Goal: Task Accomplishment & Management: Manage account settings

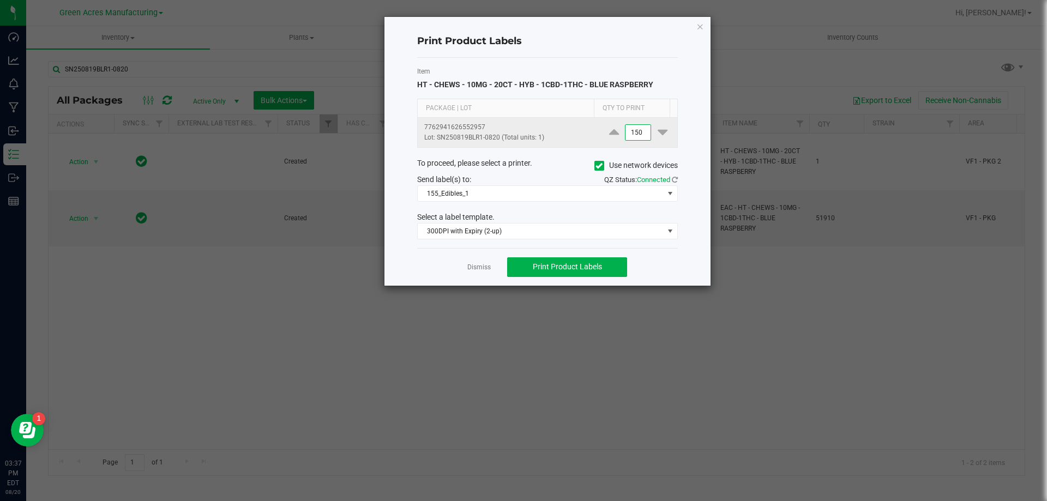
click at [641, 129] on input "150" at bounding box center [638, 132] width 25 height 15
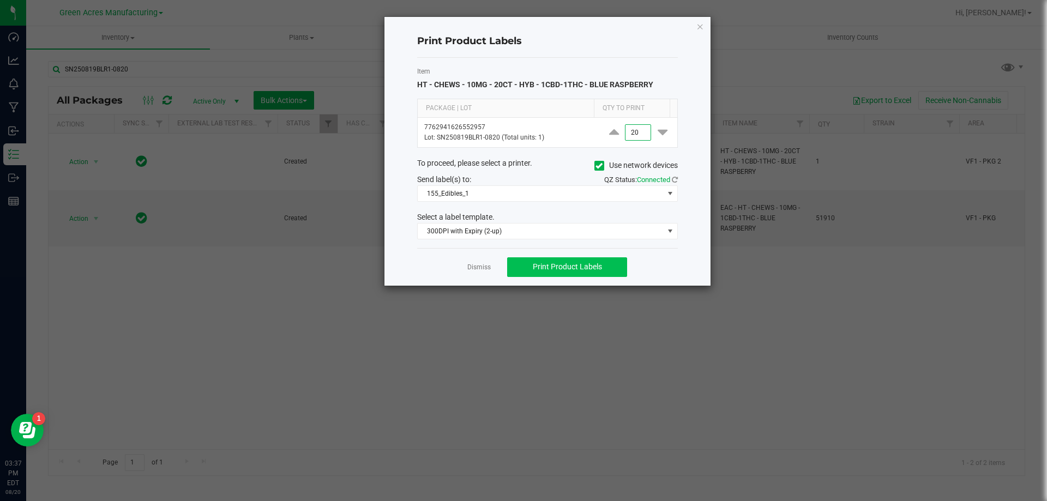
type input "20"
click at [593, 266] on span "Print Product Labels" at bounding box center [567, 266] width 69 height 9
click at [487, 268] on link "Dismiss" at bounding box center [478, 267] width 23 height 9
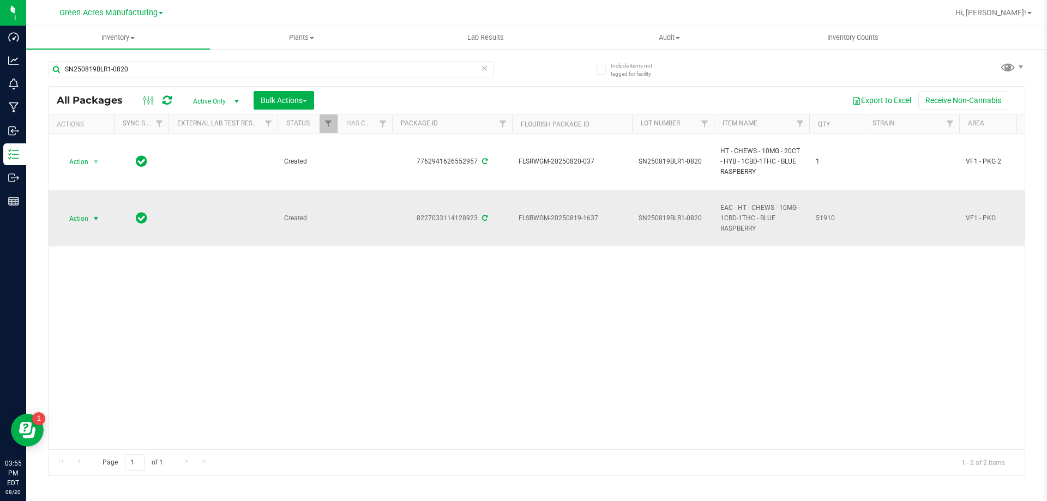
click at [93, 218] on span "select" at bounding box center [96, 218] width 9 height 9
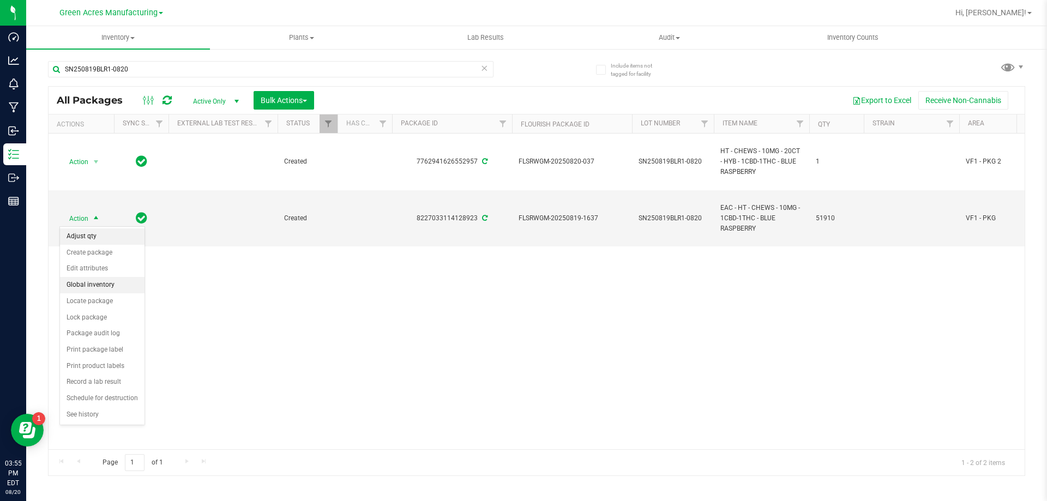
click at [100, 235] on li "Adjust qty" at bounding box center [102, 236] width 85 height 16
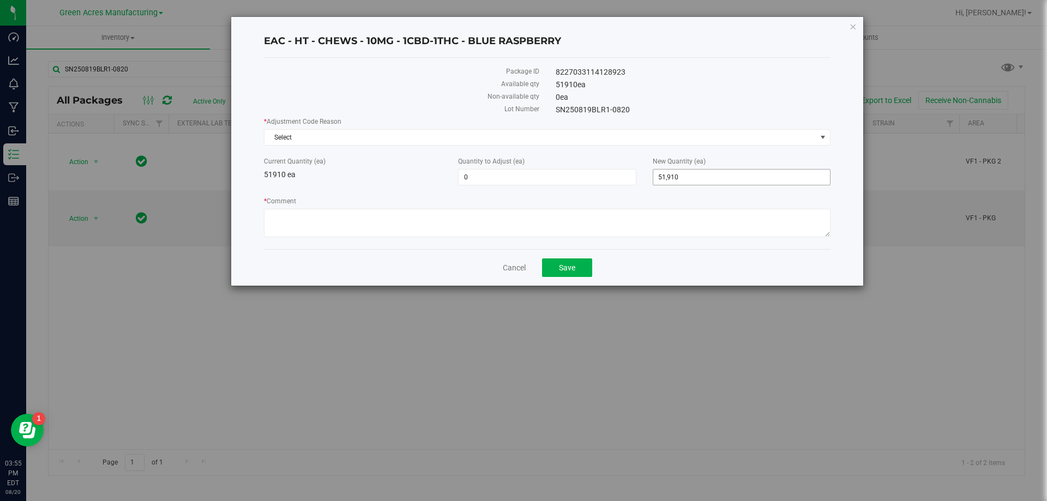
click at [707, 183] on span "51,910 51910" at bounding box center [742, 177] width 178 height 16
click at [707, 183] on input "51910" at bounding box center [741, 177] width 177 height 15
type input "53449"
type input "1,539"
type input "53,449"
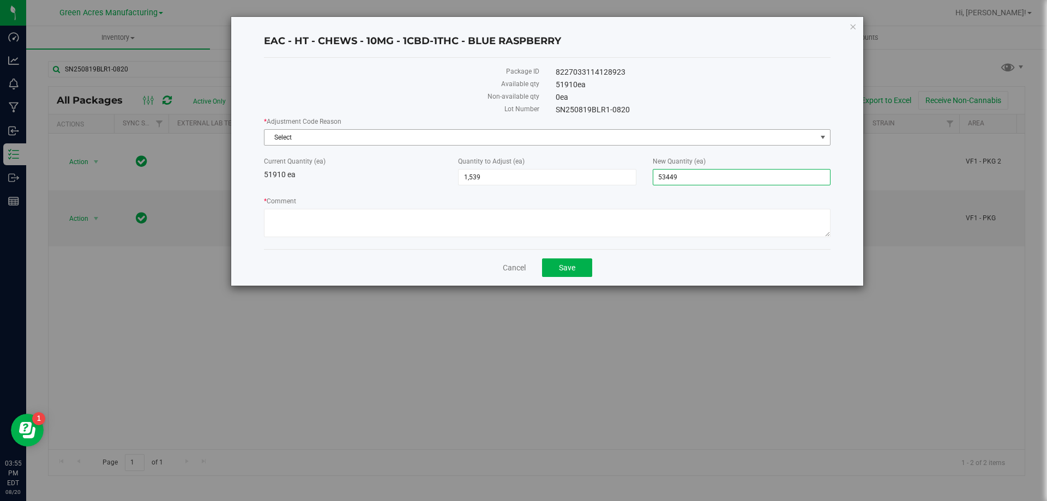
click at [560, 142] on span "Select" at bounding box center [540, 137] width 552 height 15
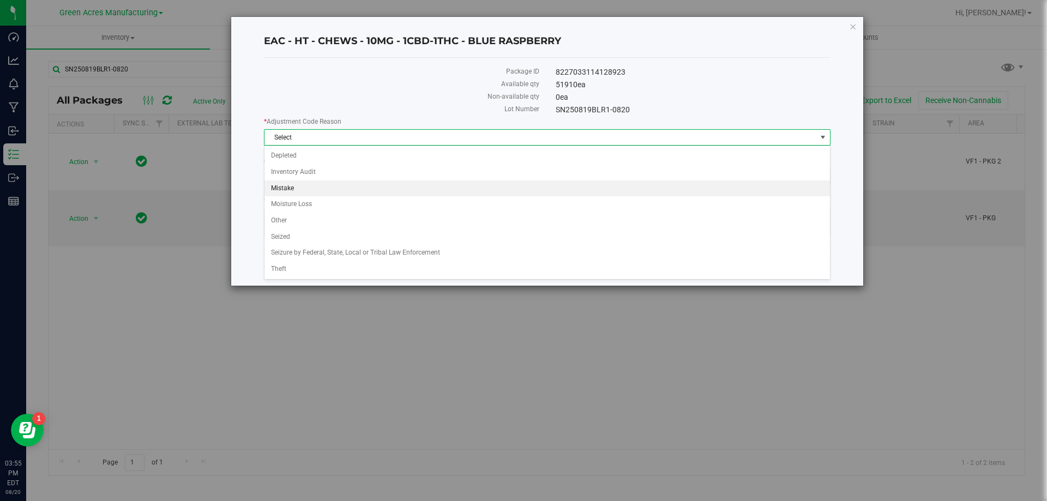
click at [404, 194] on li "Mistake" at bounding box center [547, 189] width 566 height 16
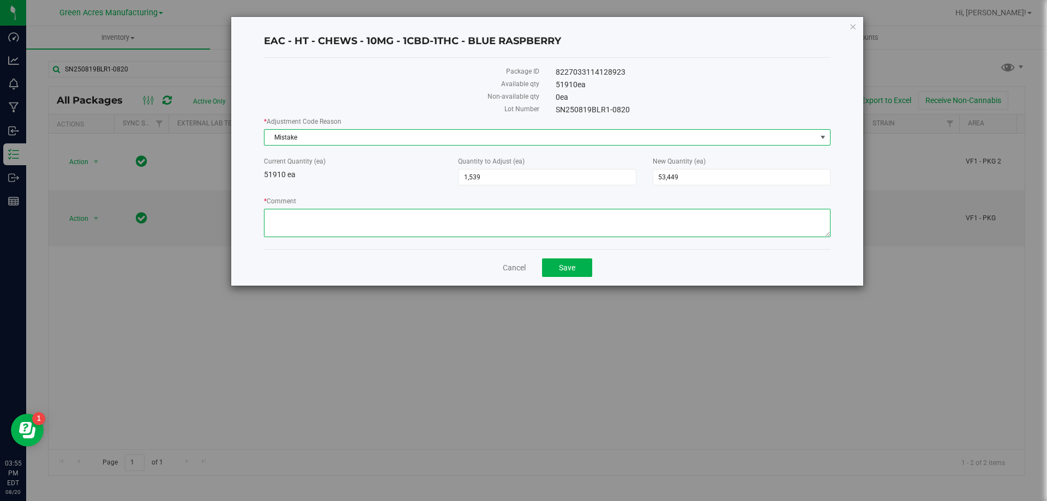
click at [419, 228] on textarea "* Comment" at bounding box center [547, 223] width 567 height 28
type textarea "kitchen miscount"
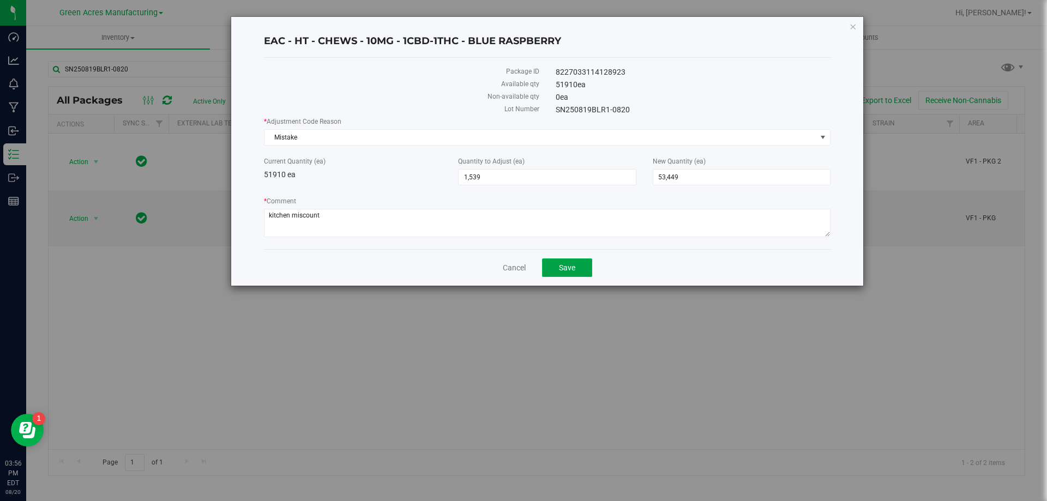
click at [570, 271] on span "Save" at bounding box center [567, 267] width 16 height 9
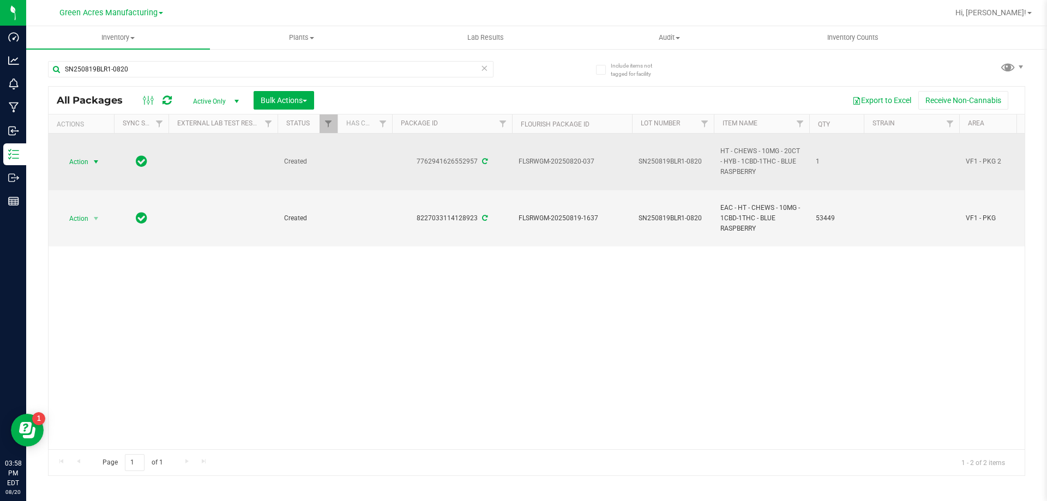
click at [96, 161] on span "select" at bounding box center [96, 162] width 9 height 9
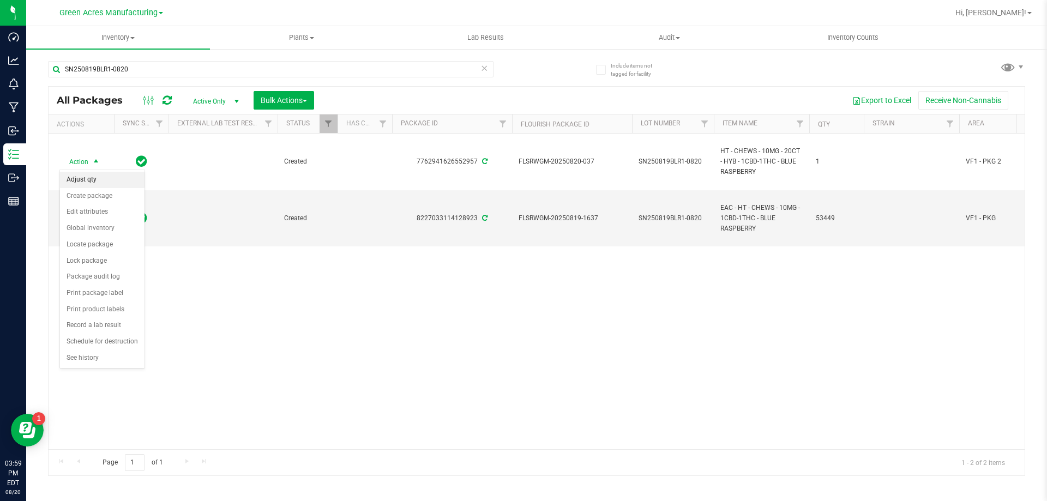
click at [81, 182] on li "Adjust qty" at bounding box center [102, 180] width 85 height 16
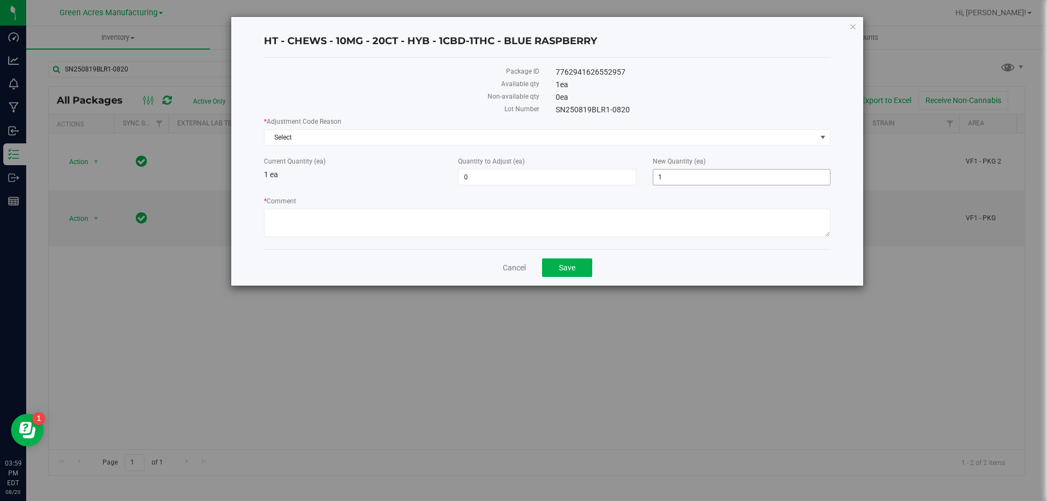
click at [670, 173] on span "1 1" at bounding box center [742, 177] width 178 height 16
click at [670, 173] on input "1" at bounding box center [741, 177] width 177 height 15
type input "0"
type input "-1"
type input "0"
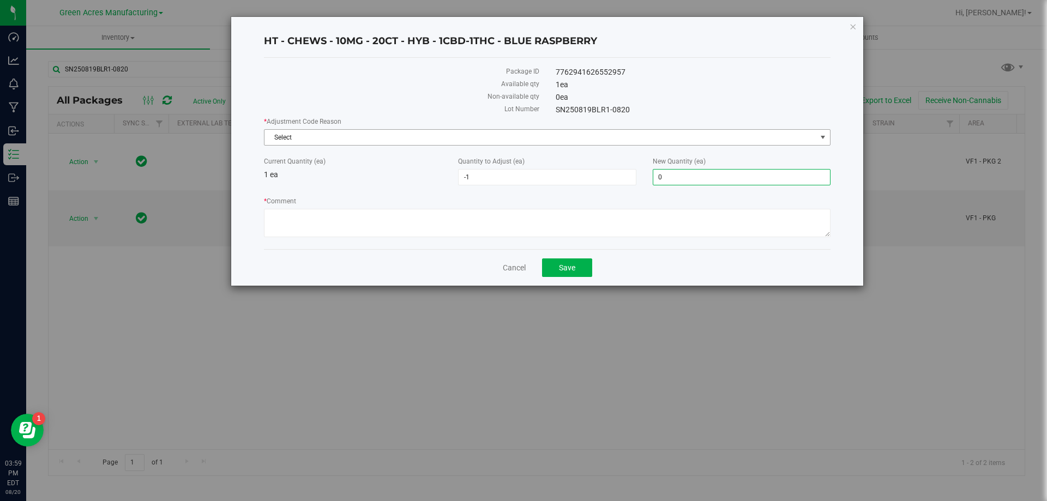
click at [600, 134] on span "Select" at bounding box center [540, 137] width 552 height 15
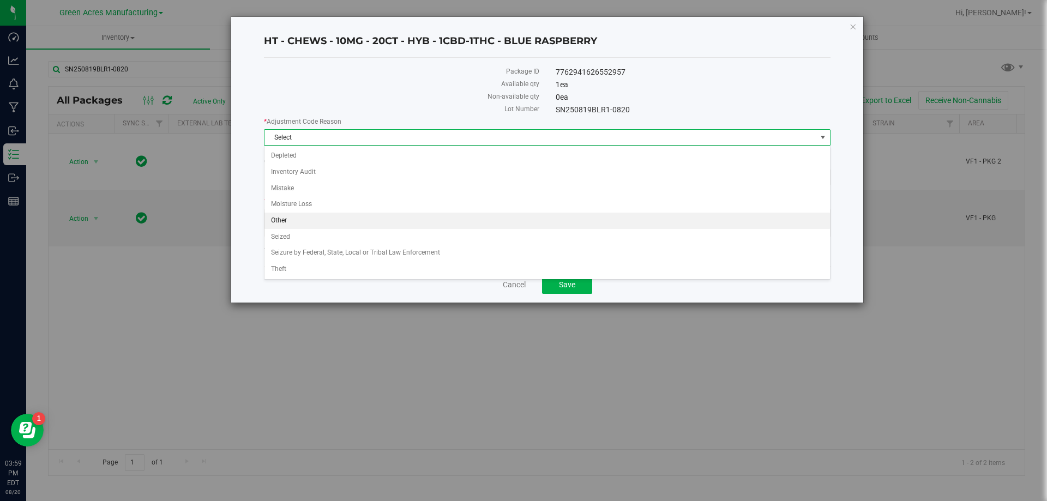
click at [302, 222] on li "Other" at bounding box center [547, 221] width 566 height 16
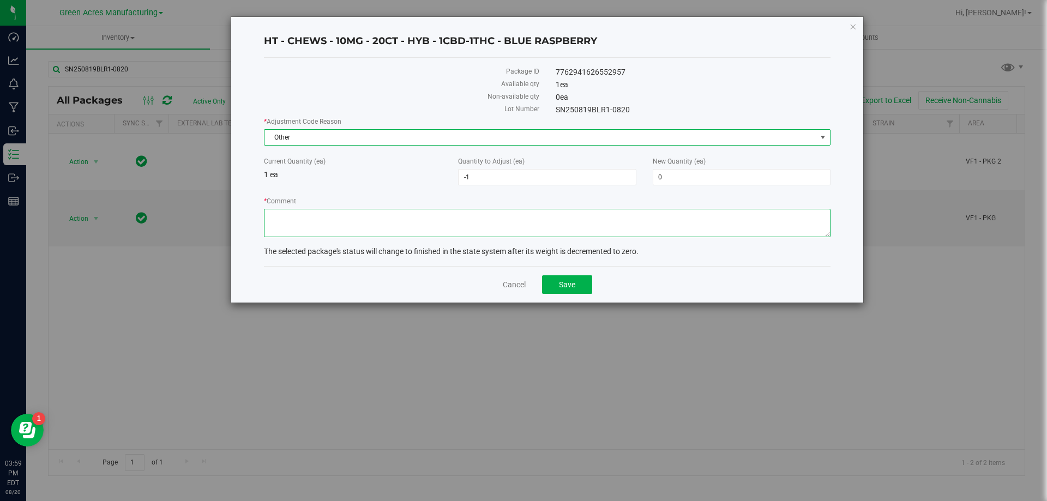
click at [346, 222] on textarea "* Comment" at bounding box center [547, 223] width 567 height 28
type textarea "p"
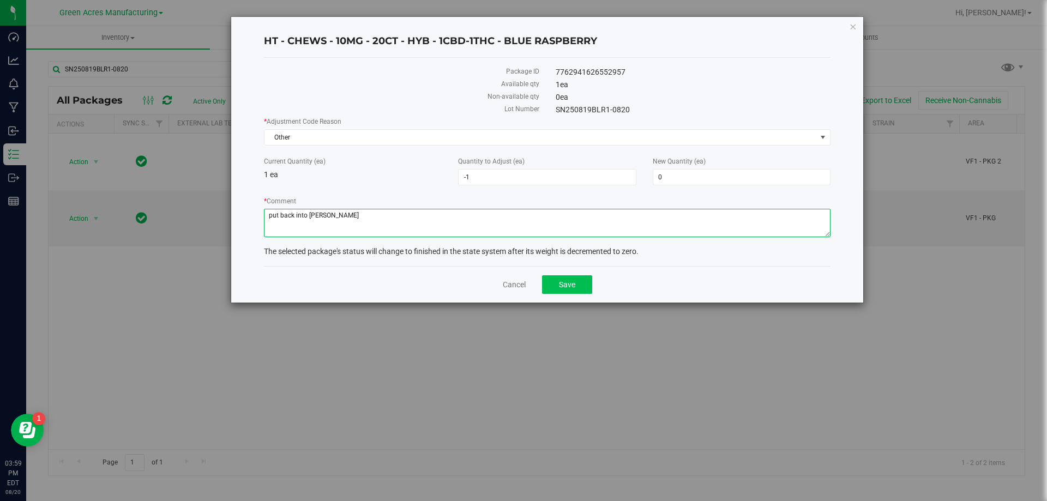
type textarea "put back into [PERSON_NAME]"
click at [579, 288] on button "Save" at bounding box center [567, 284] width 50 height 19
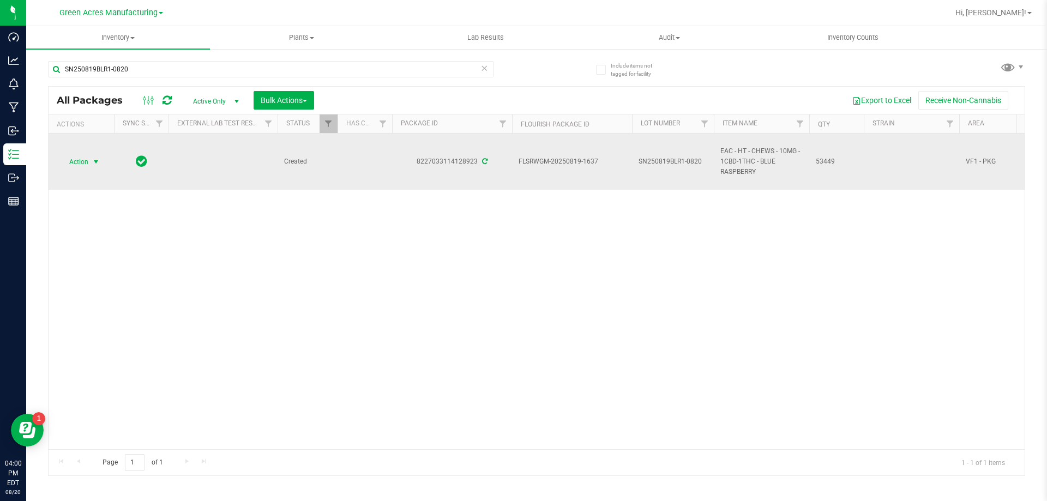
click at [97, 161] on span "select" at bounding box center [96, 162] width 9 height 9
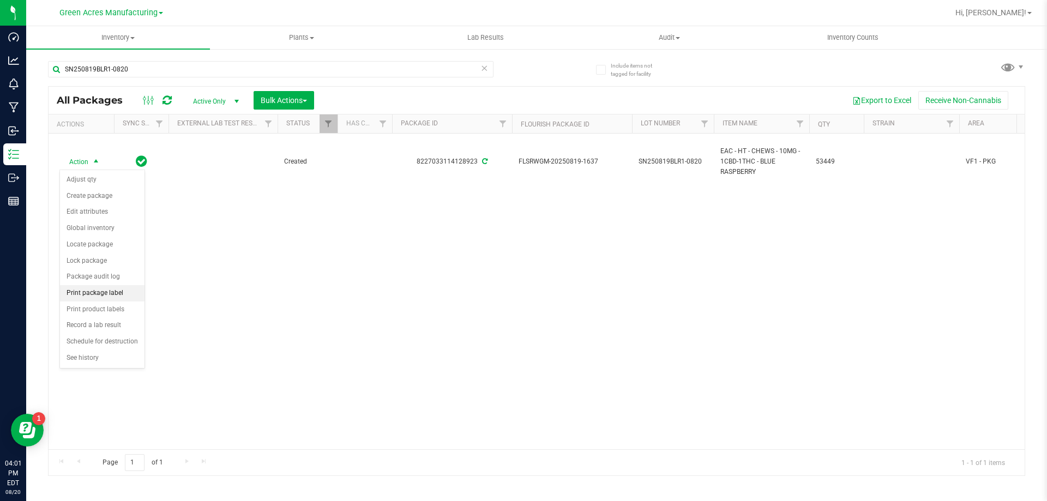
click at [101, 297] on li "Print package label" at bounding box center [102, 293] width 85 height 16
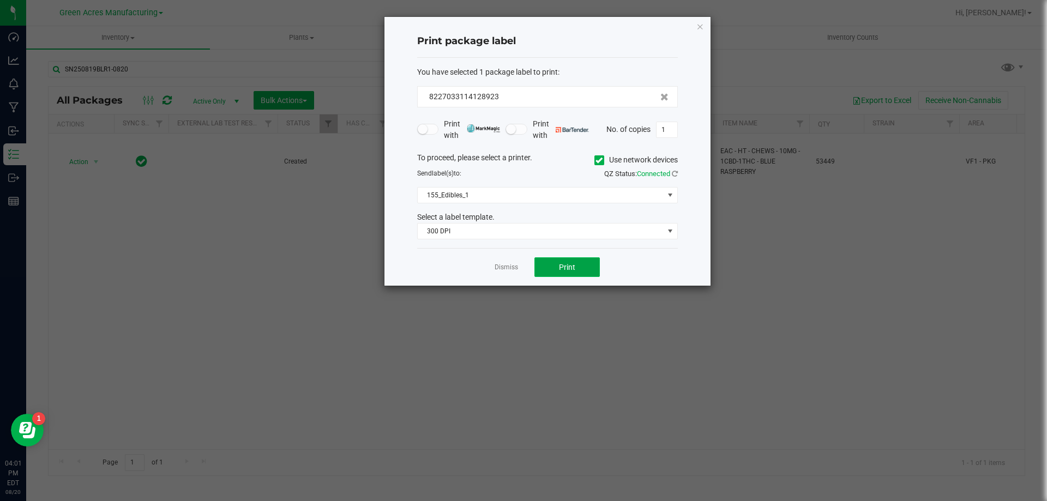
click at [564, 263] on span "Print" at bounding box center [567, 267] width 16 height 9
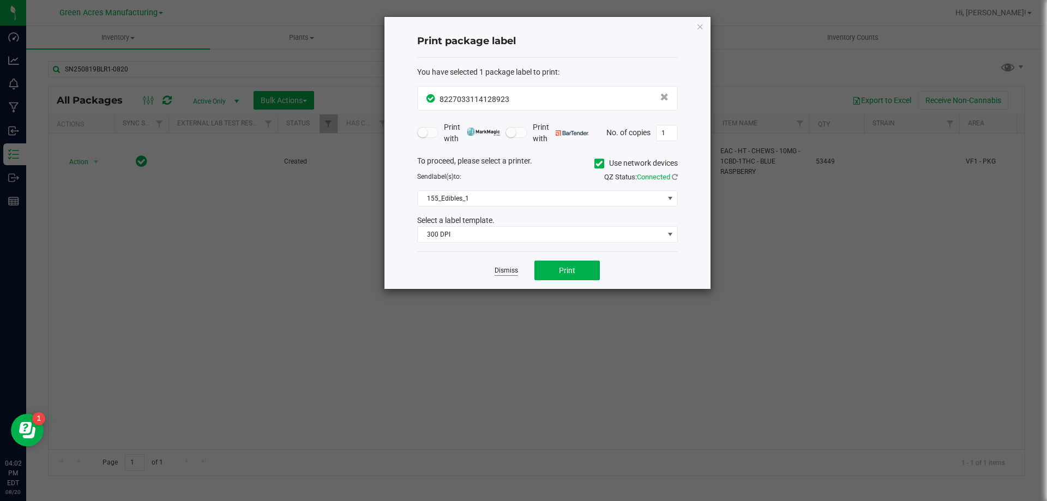
click at [510, 270] on link "Dismiss" at bounding box center [506, 270] width 23 height 9
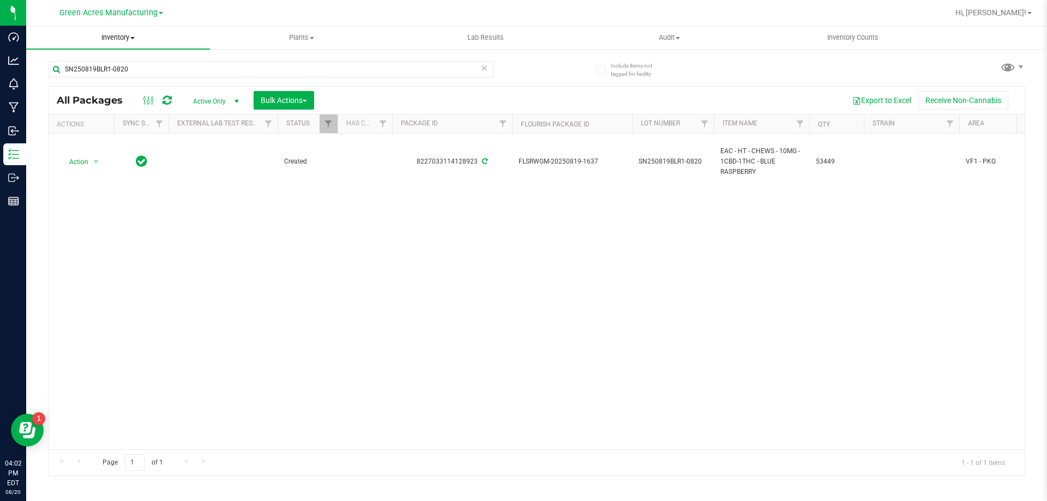
click at [120, 35] on span "Inventory" at bounding box center [118, 38] width 184 height 10
click at [115, 136] on span "From bill of materials" at bounding box center [75, 131] width 99 height 9
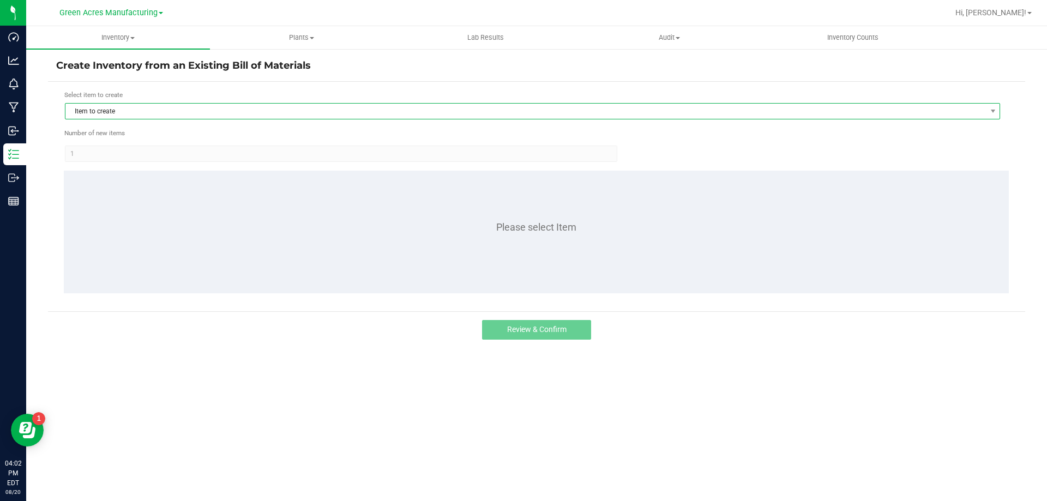
click at [206, 115] on span "Item to create" at bounding box center [525, 111] width 921 height 15
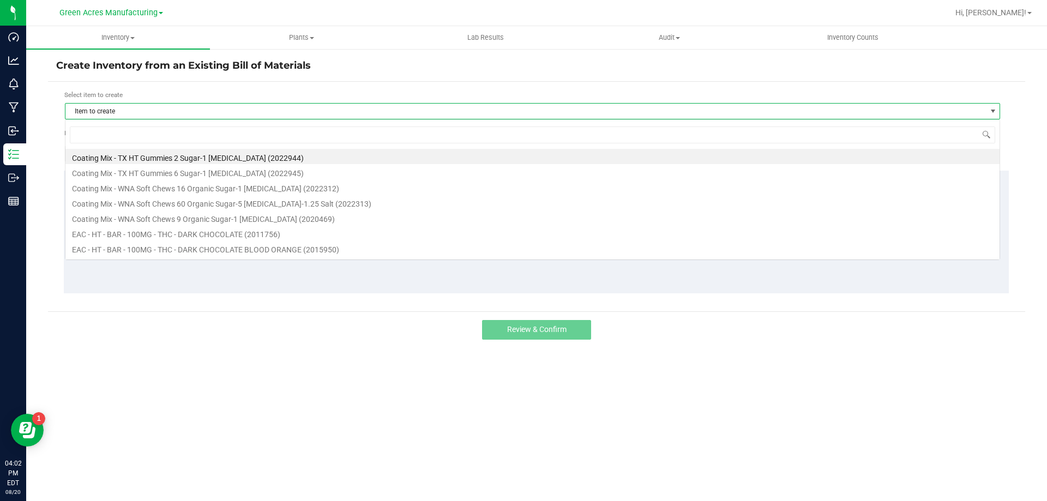
scroll to position [16, 935]
type input "blue rasp"
click at [228, 193] on li "HT - CHEWS - 10MG - 20CT - HYB - 1CBD-1THC - BLUE RASPBERRY (1018236)" at bounding box center [532, 186] width 934 height 15
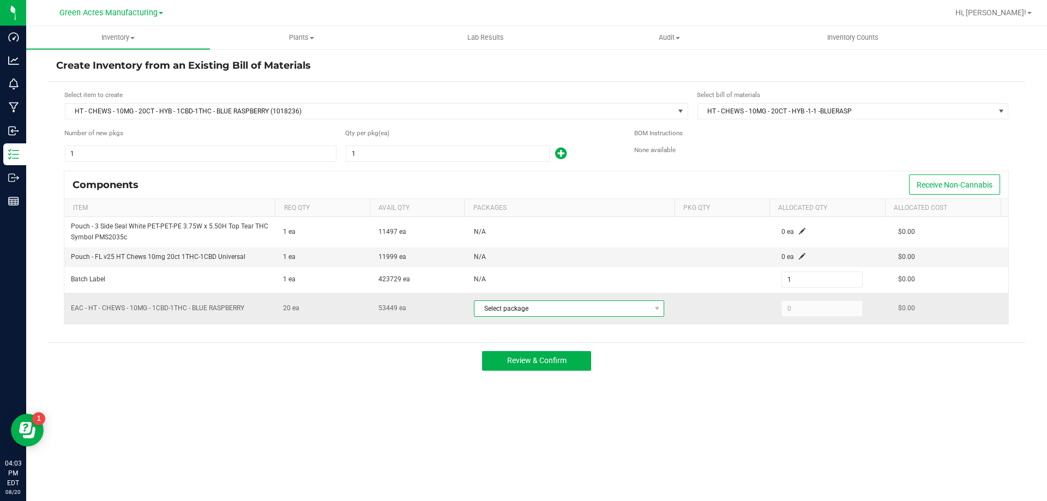
click at [635, 314] on span "Select package" at bounding box center [562, 308] width 176 height 15
click at [623, 356] on li "8227033114128923 (SN250819BLR1-0820)" at bounding box center [568, 353] width 195 height 15
type input "20"
click at [432, 152] on input "1" at bounding box center [447, 153] width 203 height 15
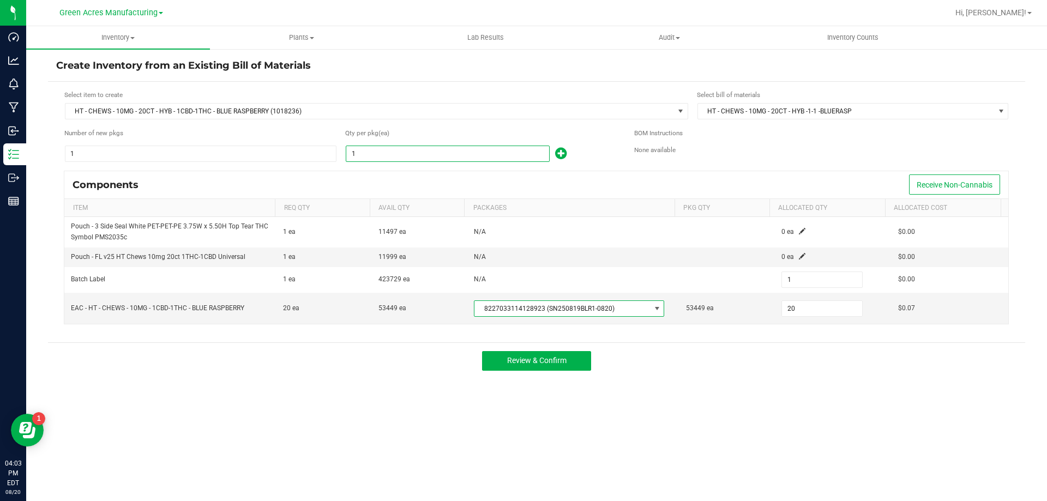
click at [432, 152] on input "1" at bounding box center [447, 153] width 203 height 15
type input "2"
type input "26"
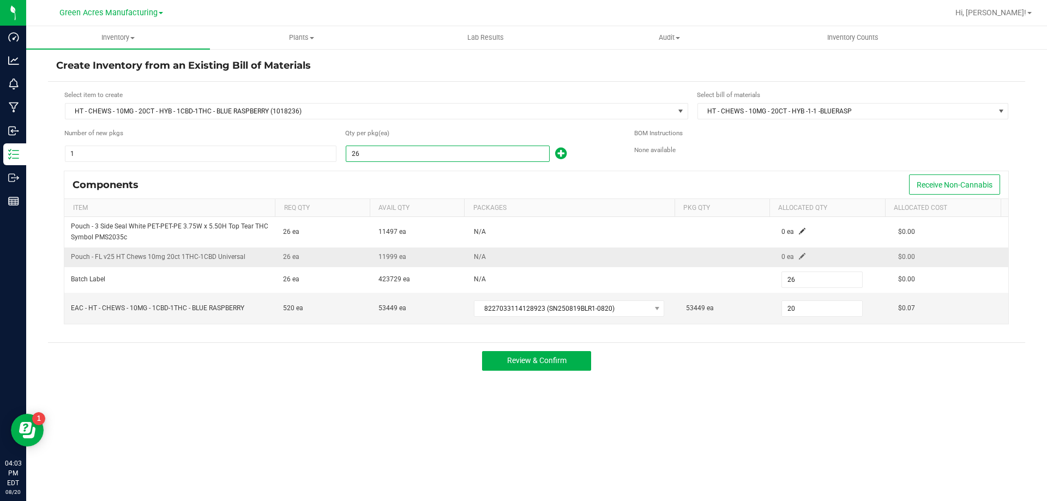
type input "265"
type input "2658"
type input "2,658"
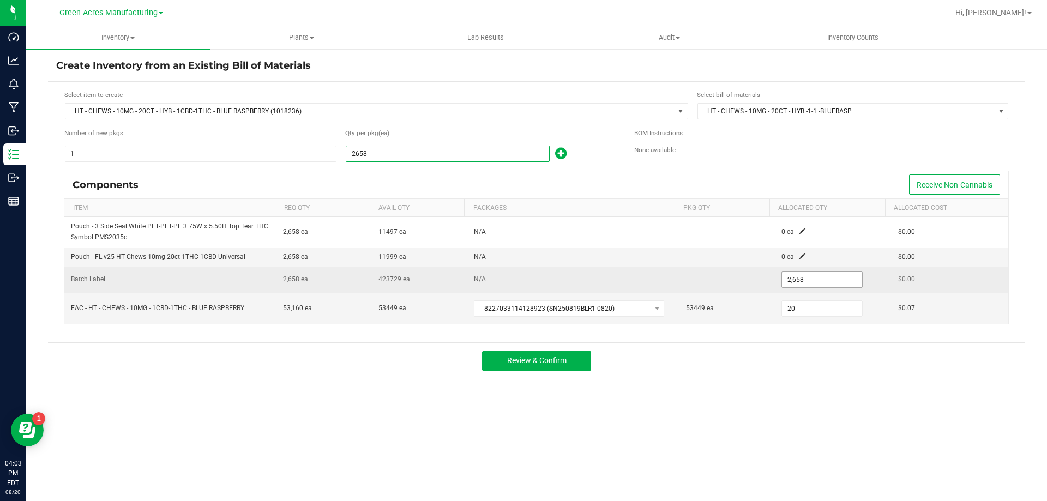
type input "2,658"
click at [818, 285] on input "2658" at bounding box center [822, 279] width 80 height 15
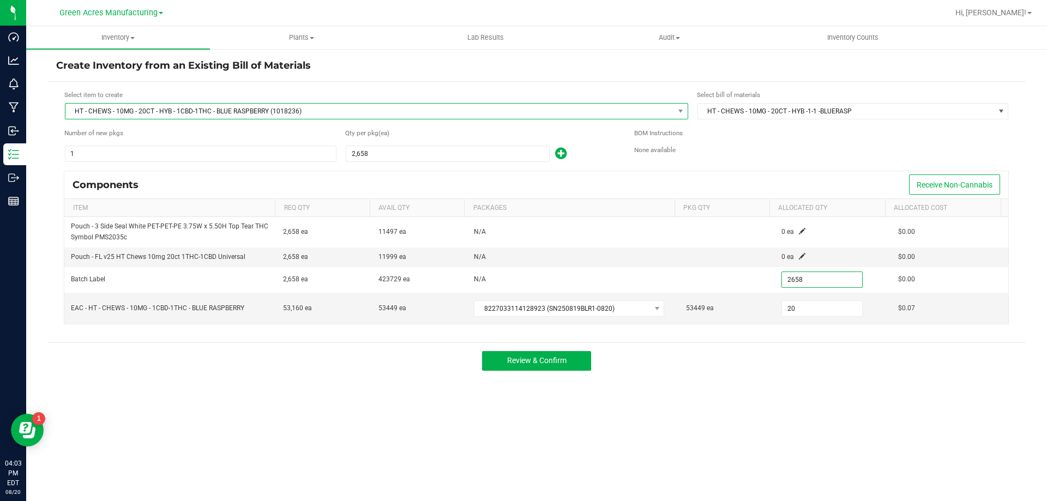
type input "2,658"
click at [317, 110] on span "HT - CHEWS - 10MG - 20CT - HYB - 1CBD-1THC - BLUE RASPBERRY (1018236)" at bounding box center [369, 111] width 609 height 15
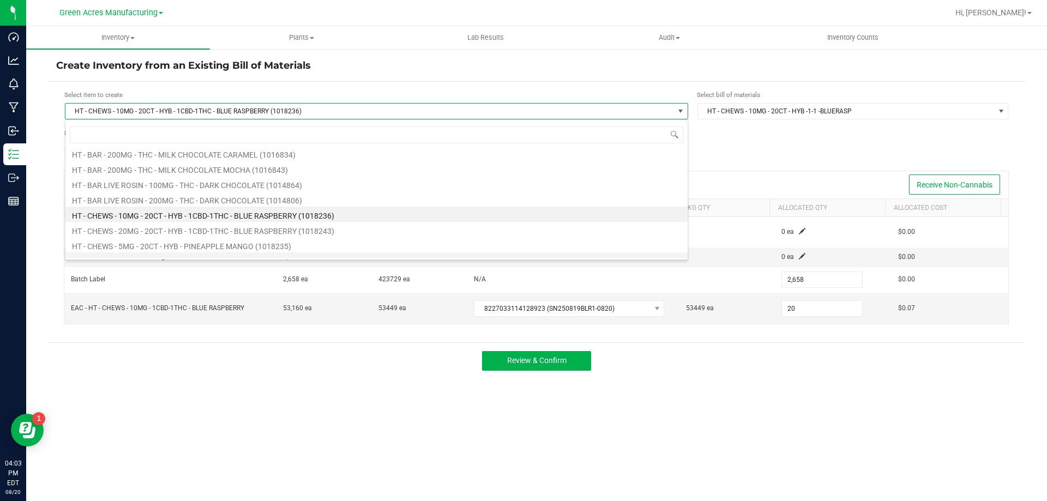
scroll to position [49617, 0]
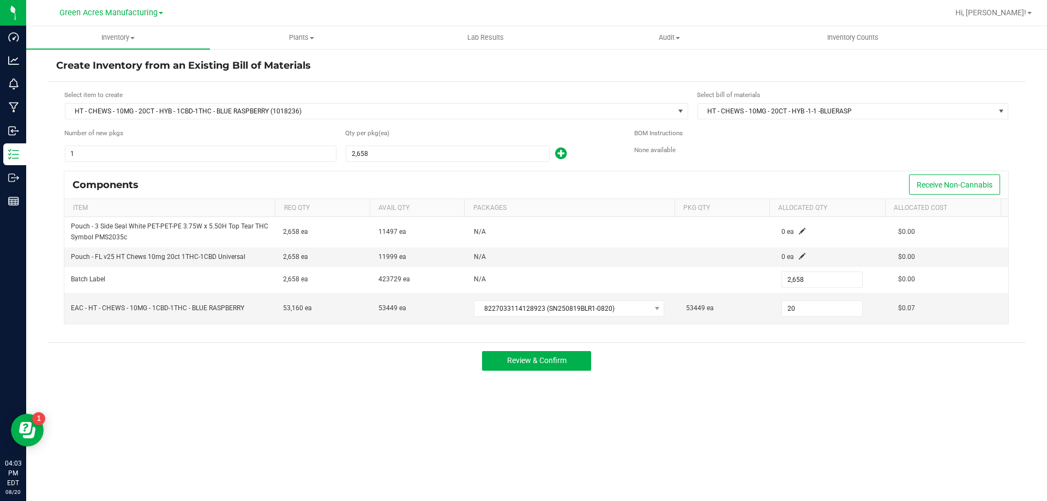
click at [477, 85] on div "Select item to create HT - CHEWS - 10MG - 20CT - HYB - 1CBD-1THC - BLUE RASPBER…" at bounding box center [536, 212] width 977 height 261
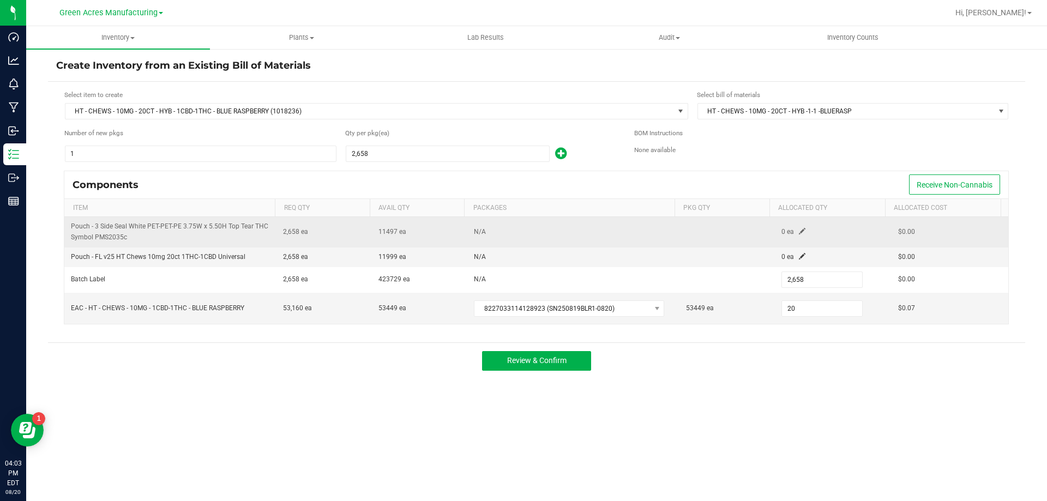
click at [799, 234] on span at bounding box center [802, 231] width 7 height 7
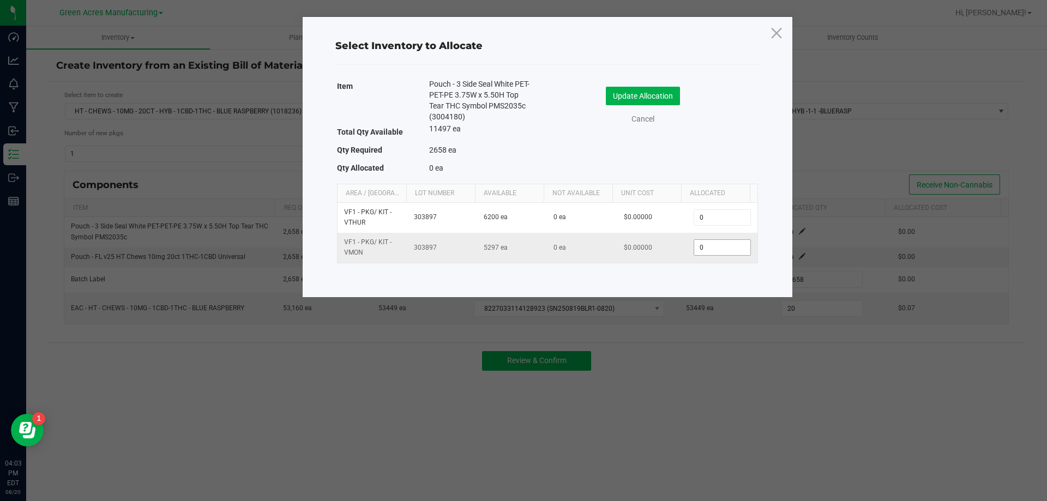
click at [714, 251] on input "0" at bounding box center [722, 247] width 56 height 15
type input "2,658"
click at [648, 93] on button "Update Allocation" at bounding box center [643, 96] width 74 height 19
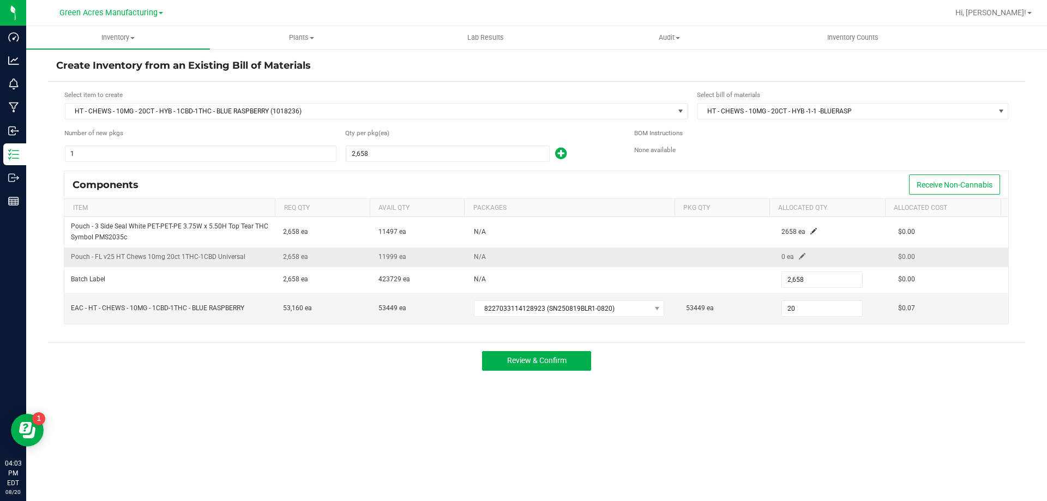
click at [799, 256] on span at bounding box center [802, 256] width 7 height 7
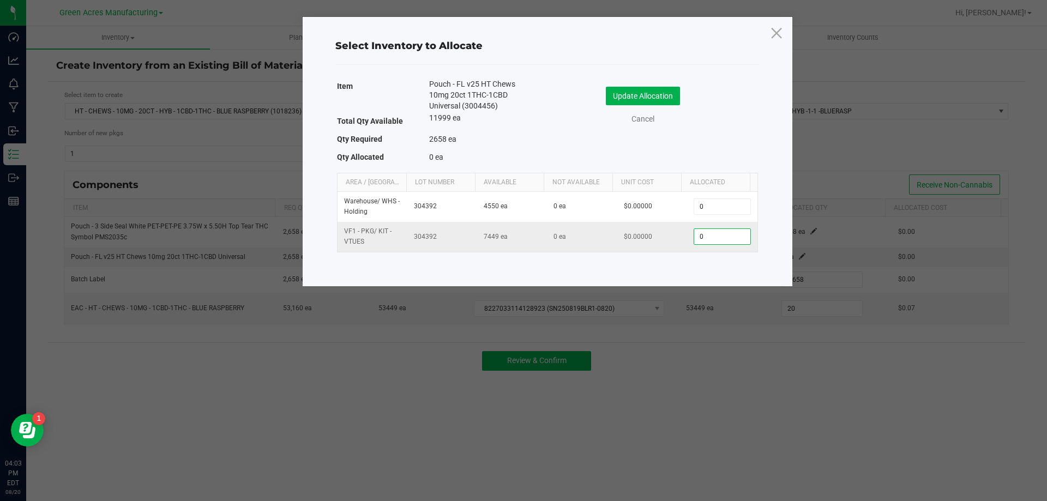
click at [709, 233] on input "0" at bounding box center [722, 236] width 56 height 15
type input "2,658"
click at [647, 94] on button "Update Allocation" at bounding box center [643, 96] width 74 height 19
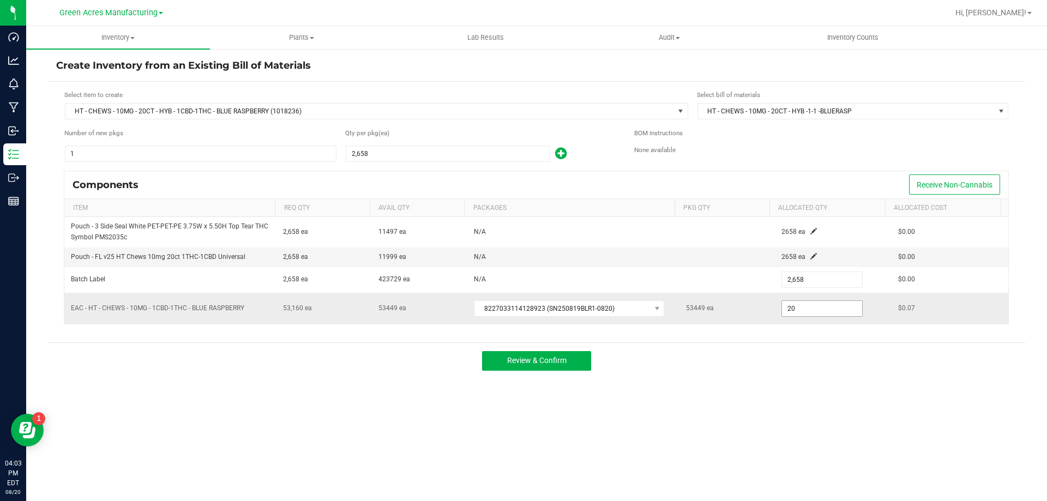
click at [817, 316] on span "20" at bounding box center [821, 308] width 81 height 16
click at [810, 312] on input "20" at bounding box center [822, 308] width 80 height 15
type input "53,160"
click at [810, 362] on div "Review & Confirm" at bounding box center [536, 360] width 977 height 37
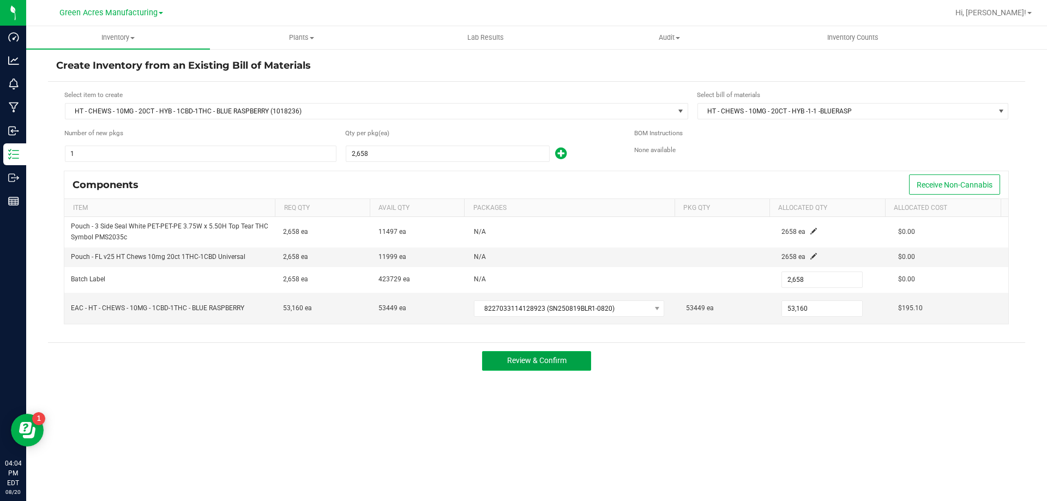
click at [555, 357] on span "Review & Confirm" at bounding box center [536, 360] width 59 height 9
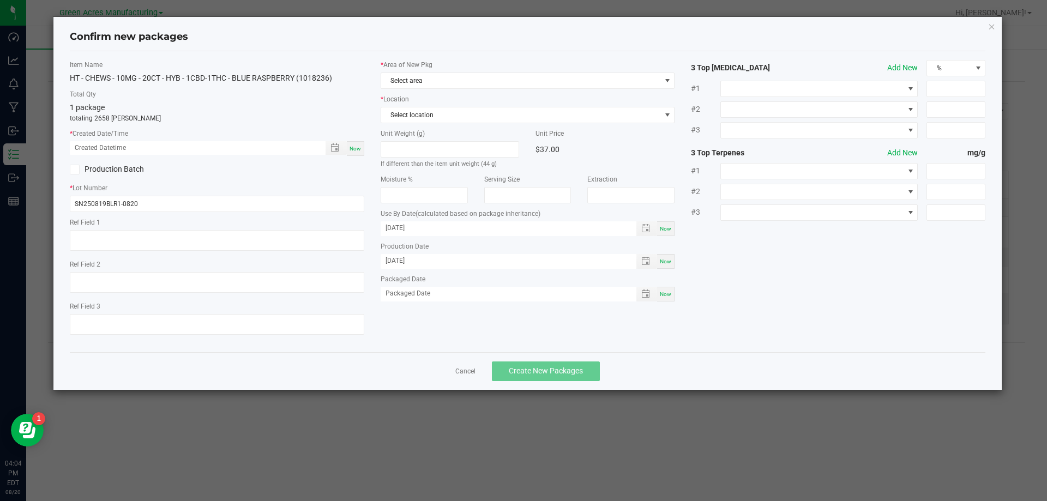
click at [353, 149] on span "Now" at bounding box center [355, 149] width 11 height 6
type input "[DATE] 04:04 PM"
click at [517, 87] on span "Select area" at bounding box center [521, 80] width 280 height 15
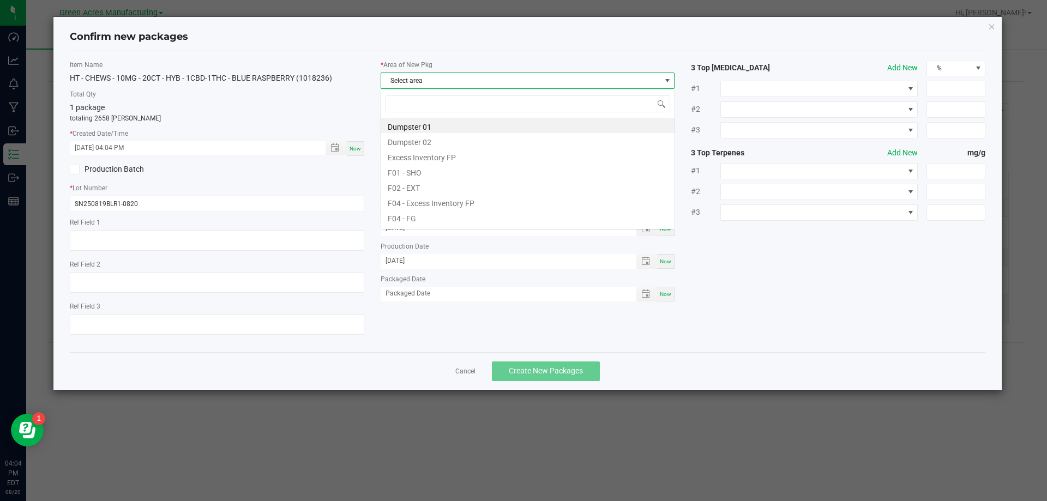
scroll to position [16, 294]
type input "va"
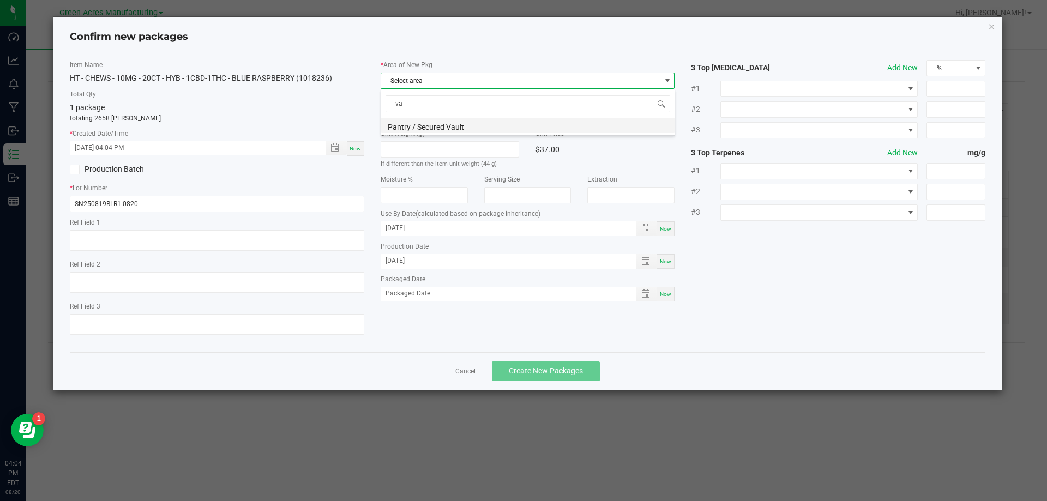
click at [494, 129] on li "Pantry / Secured Vault" at bounding box center [527, 125] width 293 height 15
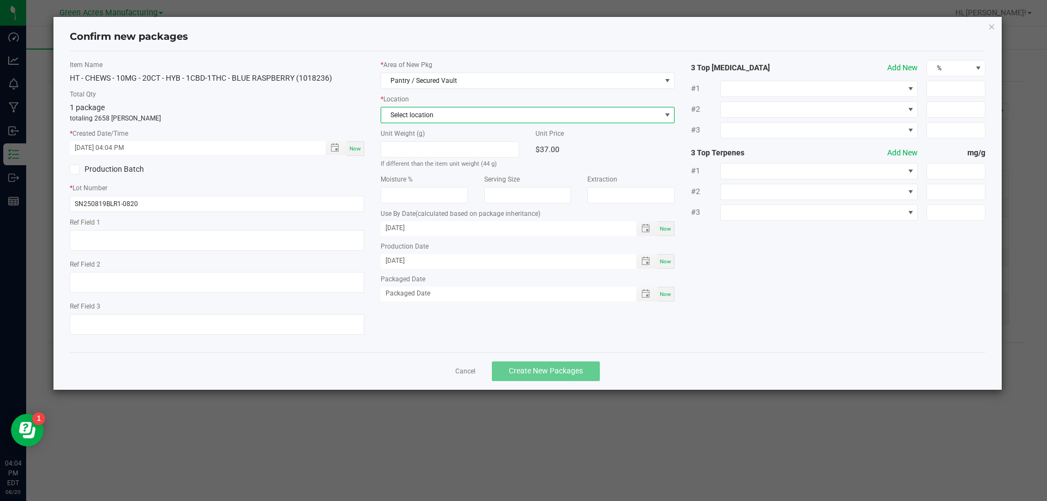
click at [501, 114] on span "Select location" at bounding box center [521, 114] width 280 height 15
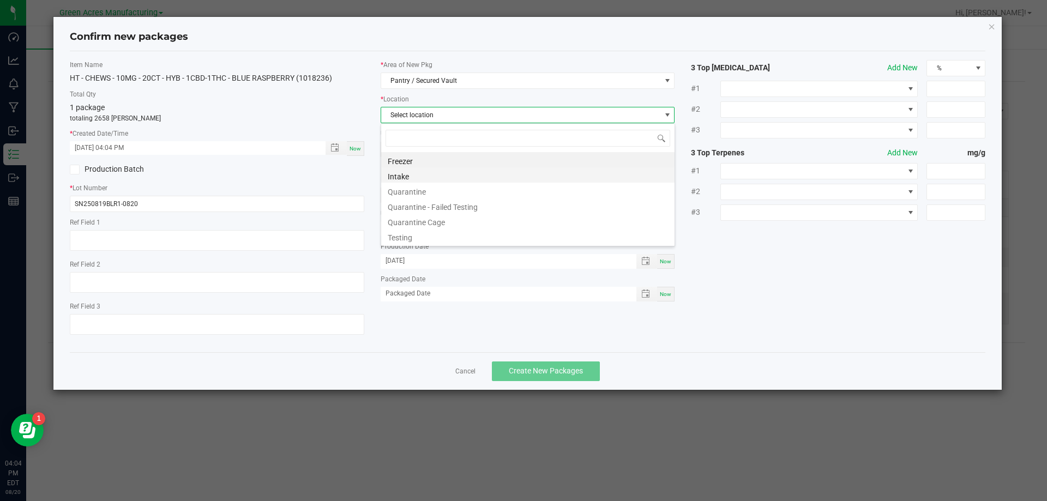
click at [460, 178] on li "Intake" at bounding box center [527, 174] width 293 height 15
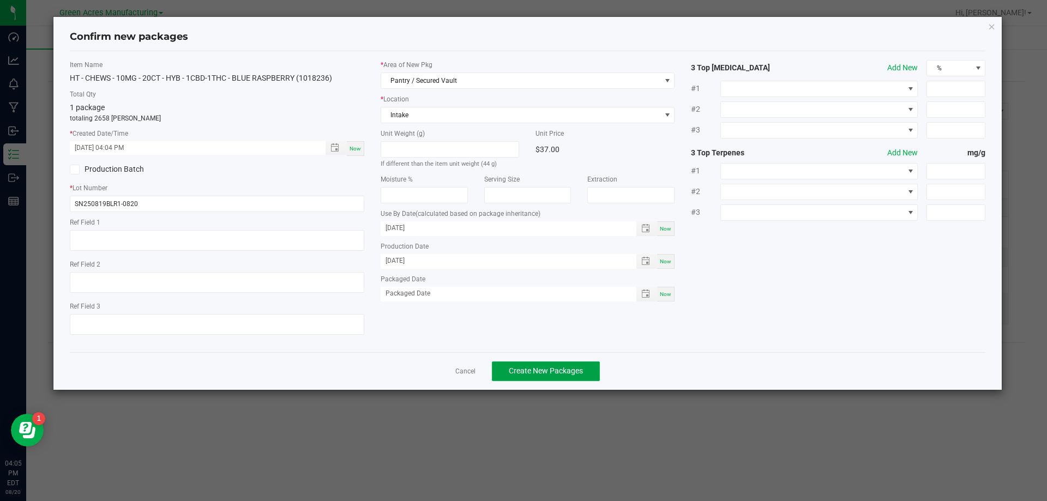
click at [567, 372] on span "Create New Packages" at bounding box center [546, 370] width 74 height 9
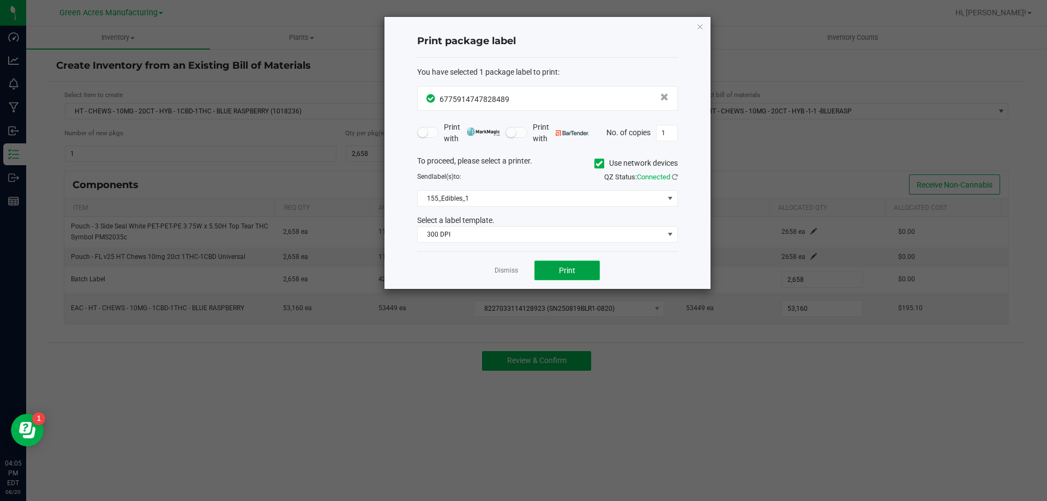
click at [570, 272] on span "Print" at bounding box center [567, 270] width 16 height 9
click at [579, 273] on button "Print" at bounding box center [566, 271] width 65 height 20
click at [516, 268] on link "Dismiss" at bounding box center [506, 270] width 23 height 9
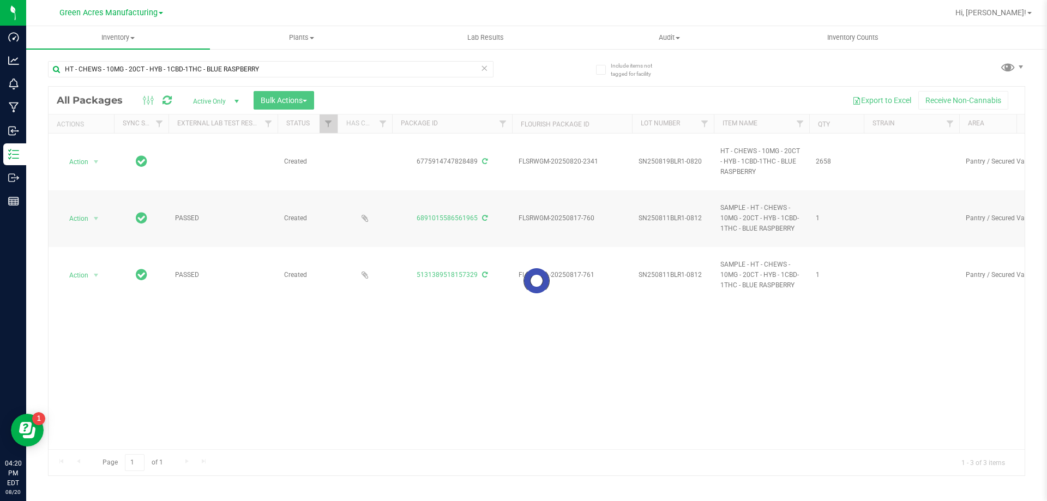
click at [664, 163] on div at bounding box center [537, 281] width 976 height 389
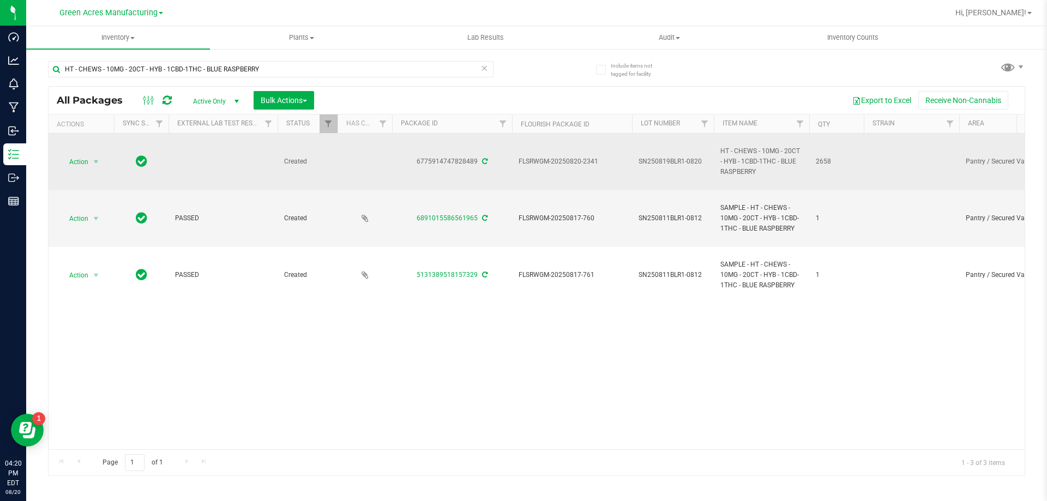
click at [676, 161] on span "SN250819BLR1-0820" at bounding box center [673, 162] width 69 height 10
click at [676, 161] on input "SN250819BLR1-0820" at bounding box center [671, 161] width 78 height 17
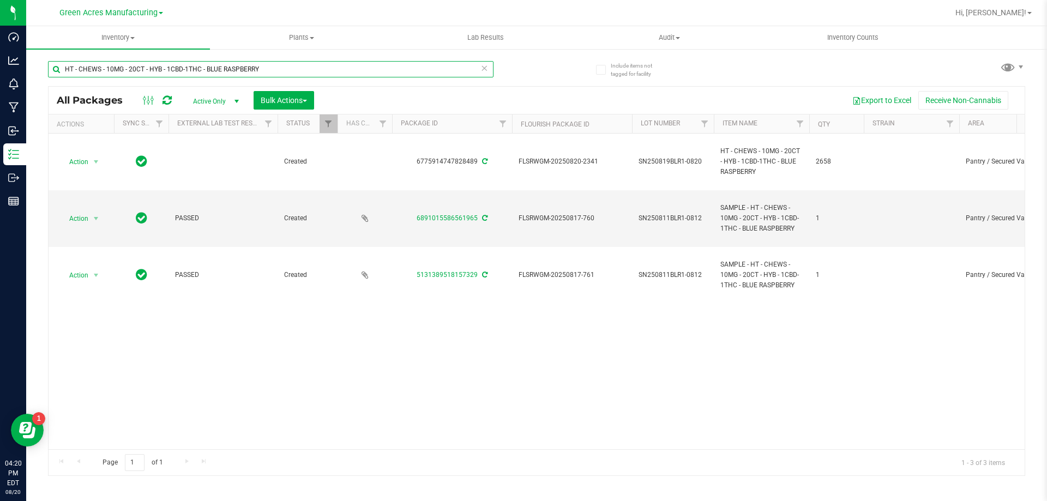
click at [302, 68] on input "HT - CHEWS - 10MG - 20CT - HYB - 1CBD-1THC - BLUE RASPBERRY" at bounding box center [271, 69] width 446 height 16
click at [302, 67] on input "HT - CHEWS - 10MG - 20CT - HYB - 1CBD-1THC - BLUE RASPBERRY" at bounding box center [271, 69] width 446 height 16
paste input "SN250819BLR1-0820"
type input "SN250819BLR1-0820"
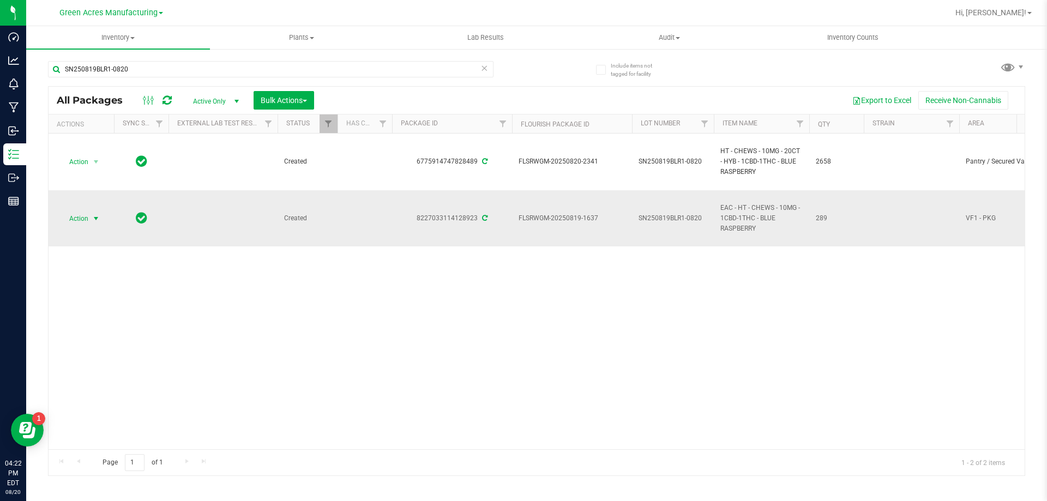
click at [81, 221] on span "Action" at bounding box center [73, 218] width 29 height 15
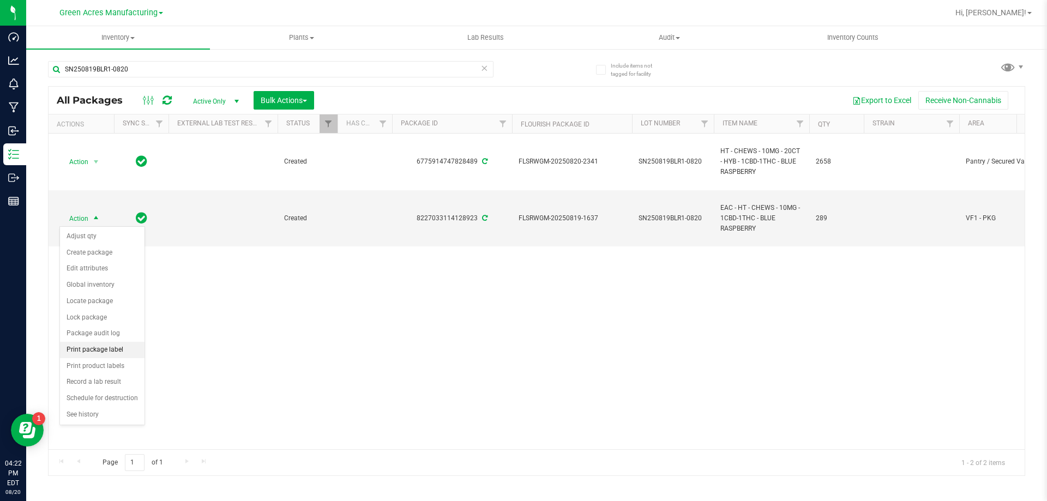
click at [109, 349] on li "Print package label" at bounding box center [102, 350] width 85 height 16
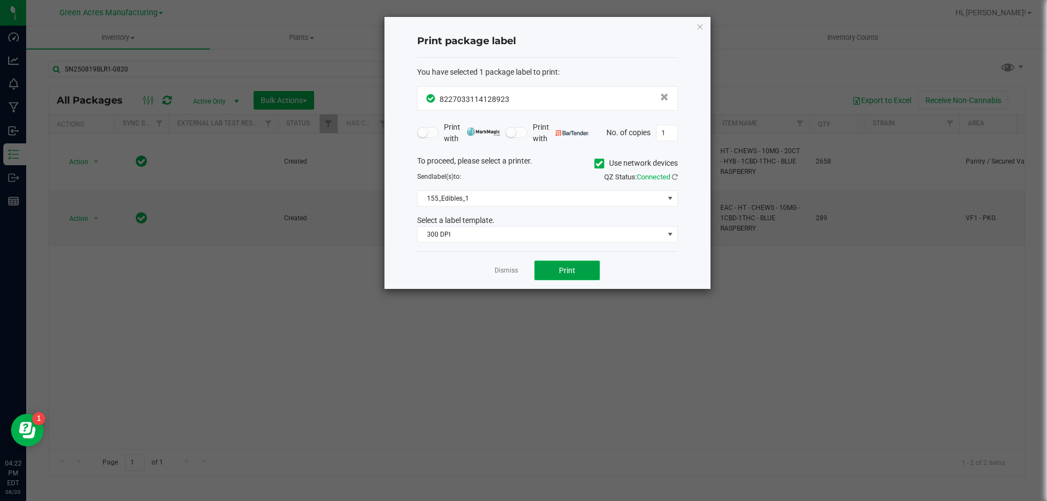
click at [572, 275] on span "Print" at bounding box center [567, 270] width 16 height 9
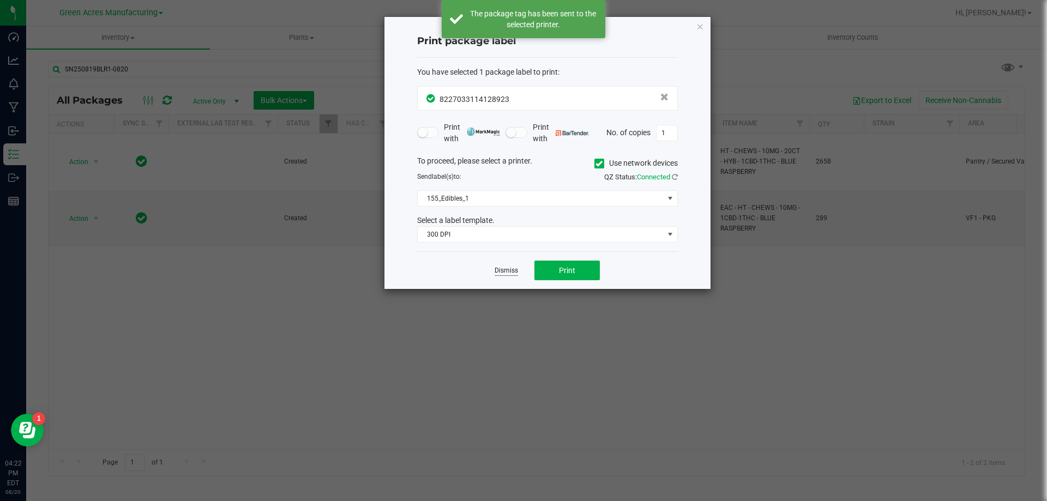
click at [509, 272] on link "Dismiss" at bounding box center [506, 270] width 23 height 9
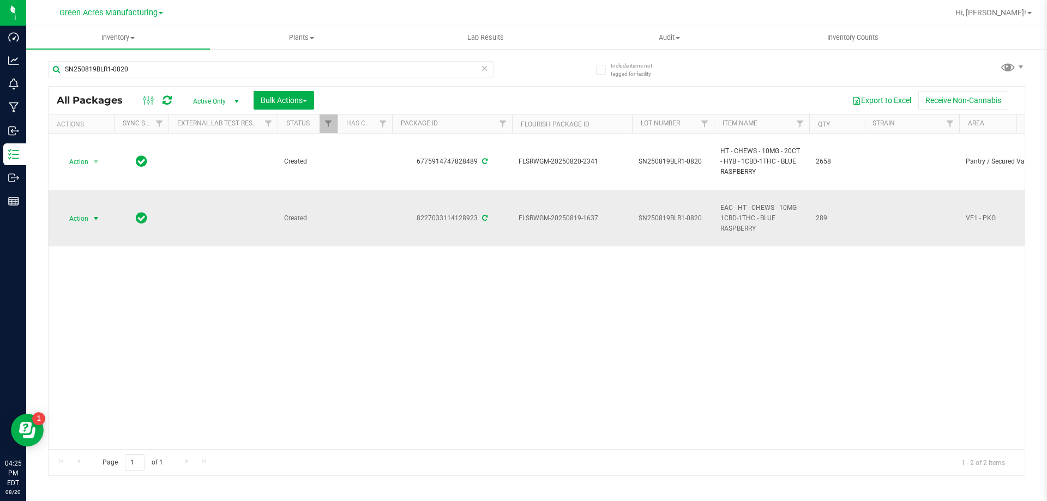
click at [77, 219] on span "Action" at bounding box center [73, 218] width 29 height 15
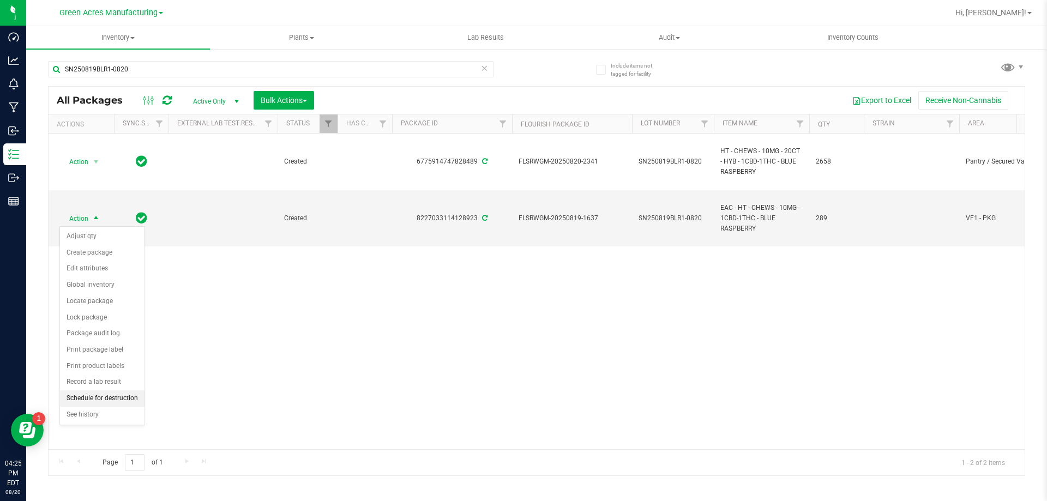
click at [125, 402] on li "Schedule for destruction" at bounding box center [102, 398] width 85 height 16
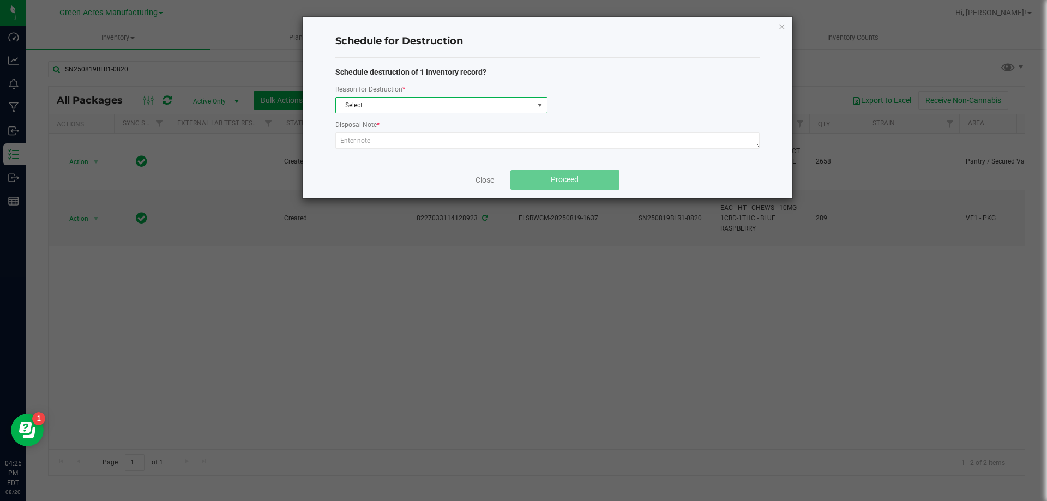
click at [440, 104] on span "Select" at bounding box center [434, 105] width 197 height 15
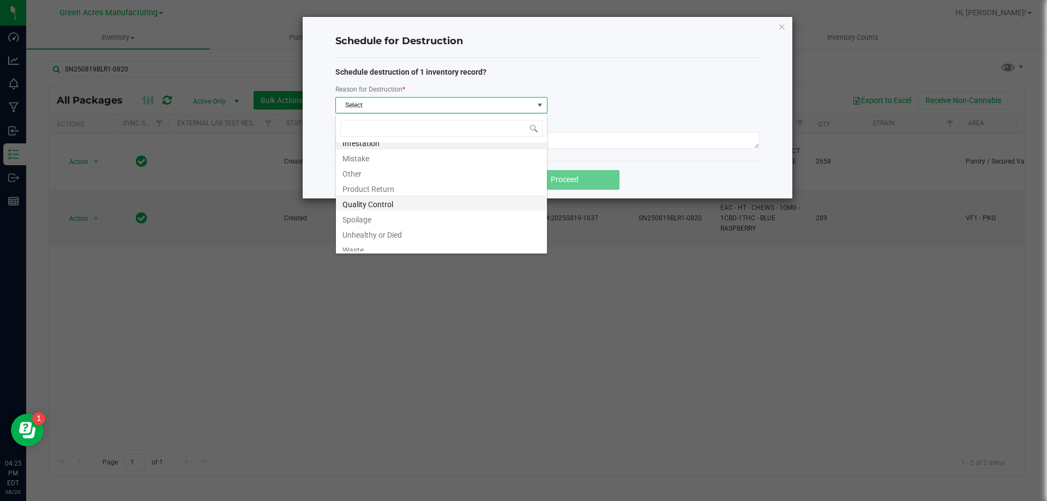
scroll to position [13, 0]
click at [372, 247] on li "Waste" at bounding box center [441, 243] width 211 height 15
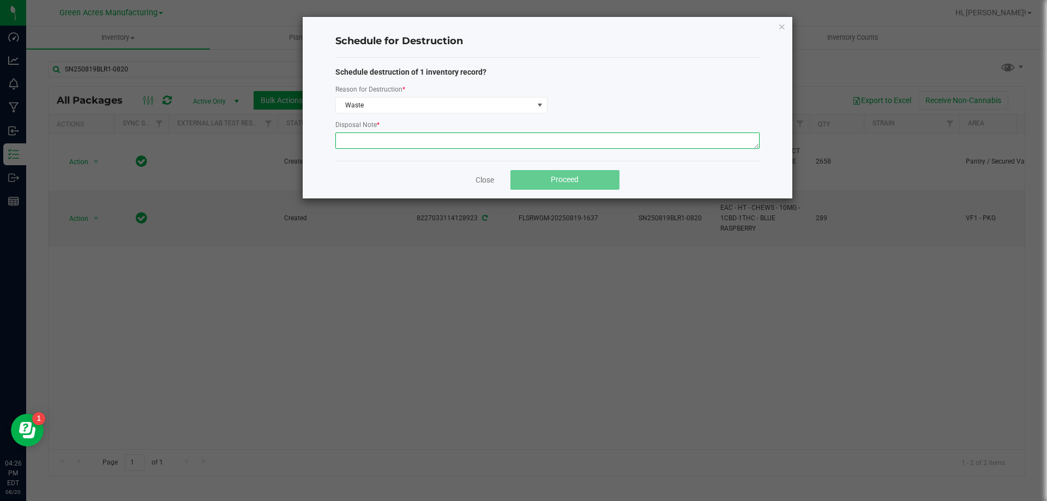
click at [372, 138] on textarea at bounding box center [547, 141] width 424 height 16
type textarea "waste after packing out"
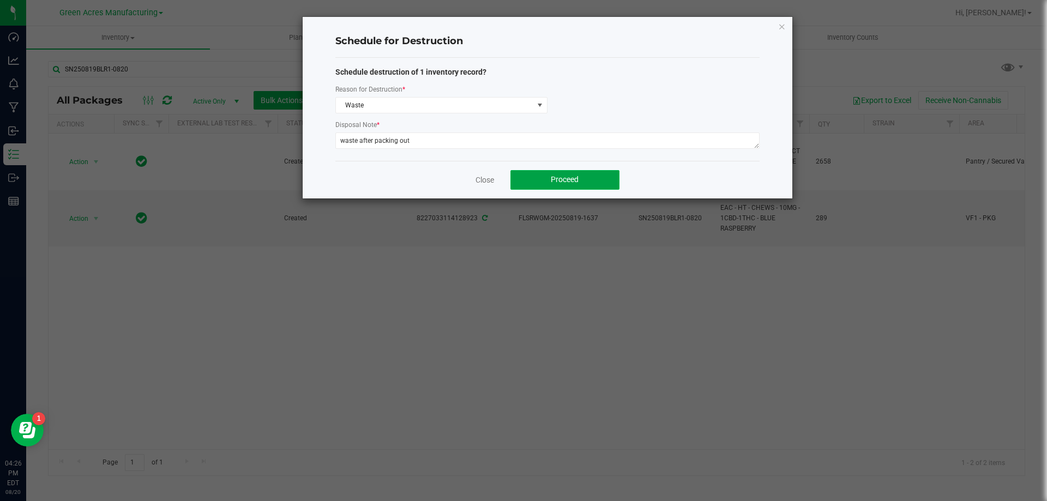
click at [605, 177] on button "Proceed" at bounding box center [564, 180] width 109 height 20
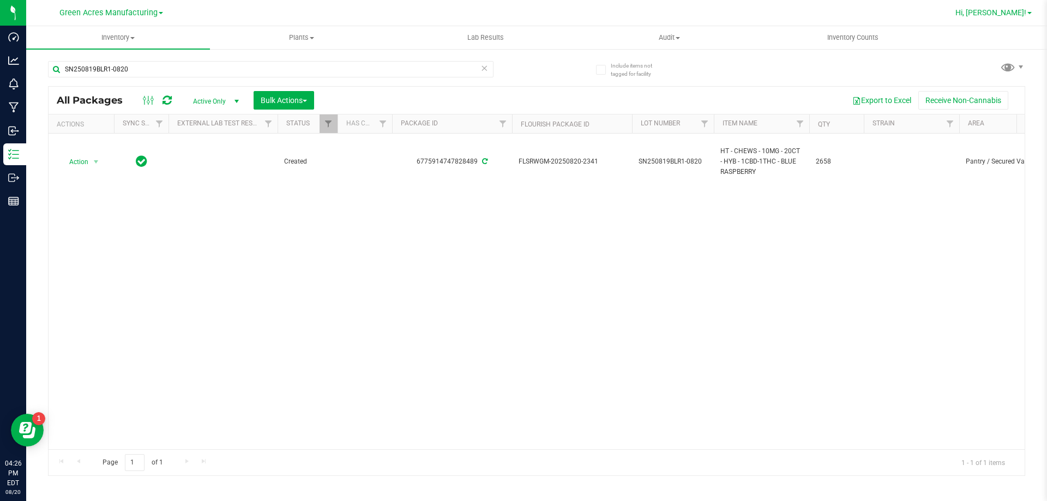
click at [1008, 14] on span "Hi, [PERSON_NAME]!" at bounding box center [990, 12] width 71 height 9
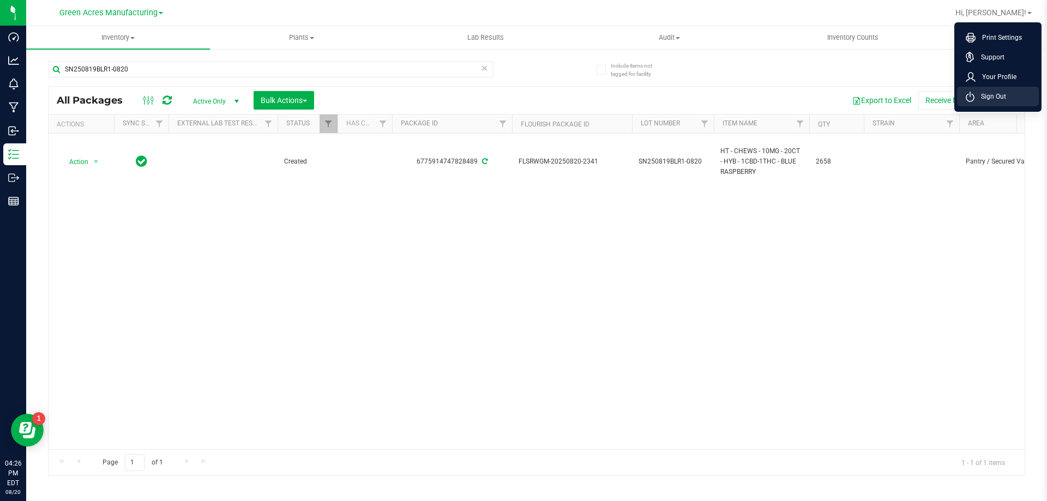
click at [997, 94] on span "Sign Out" at bounding box center [991, 96] width 32 height 11
